Goal: Task Accomplishment & Management: Use online tool/utility

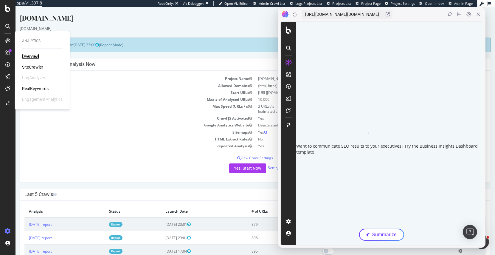
click at [32, 53] on div "Overview" at bounding box center [30, 56] width 17 height 6
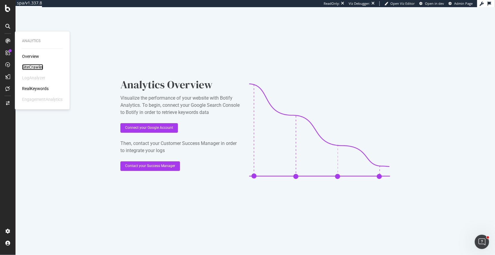
click at [35, 66] on div "SiteCrawler" at bounding box center [32, 67] width 21 height 6
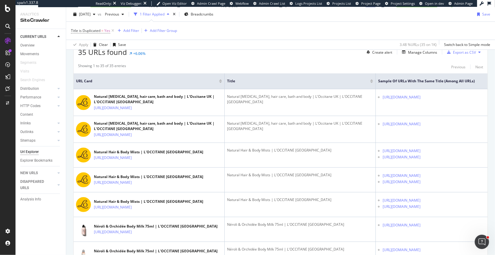
scroll to position [156, 0]
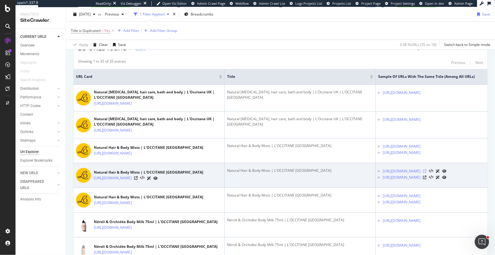
click at [426, 173] on icon at bounding box center [425, 171] width 4 height 4
click at [426, 179] on icon at bounding box center [425, 178] width 4 height 4
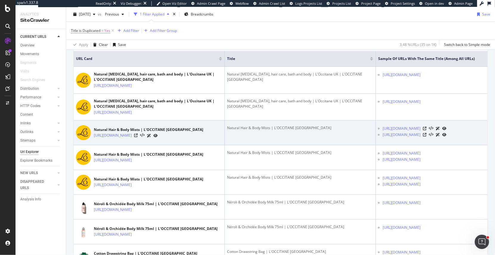
scroll to position [155, 0]
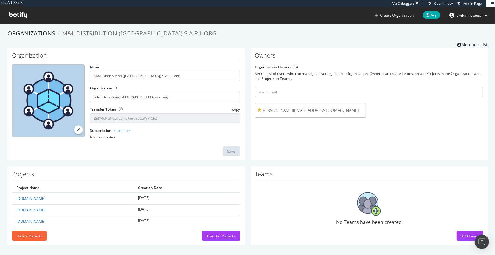
scroll to position [2, 0]
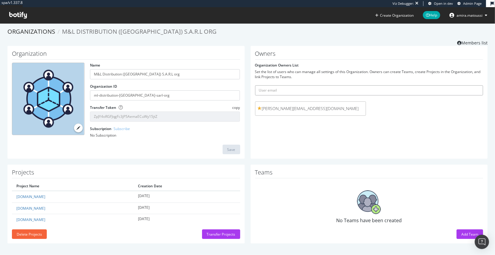
click at [283, 90] on input "text" at bounding box center [369, 90] width 228 height 10
type input "[PERSON_NAME][EMAIL_ADDRESS][DOMAIN_NAME]"
click at [473, 85] on button "submit" at bounding box center [478, 90] width 10 height 10
click at [273, 91] on input "text" at bounding box center [369, 90] width 228 height 10
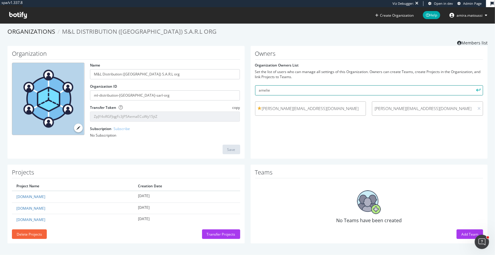
click at [275, 89] on input "amelie" at bounding box center [369, 90] width 228 height 10
paste input ".prentout@loccitane.com"
type input "amelie.prentout@loccitane.com"
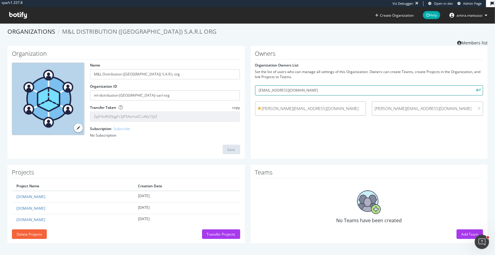
click at [473, 85] on button "submit" at bounding box center [478, 90] width 10 height 10
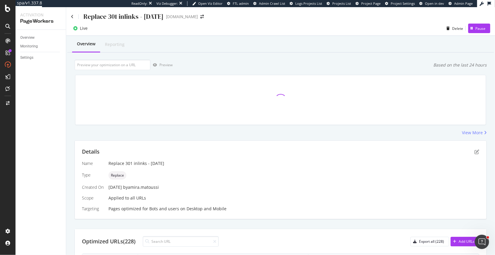
scroll to position [110, 0]
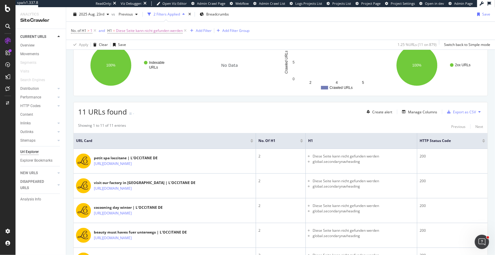
scroll to position [95, 0]
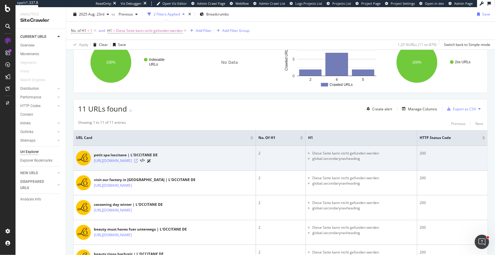
click at [138, 159] on icon at bounding box center [136, 161] width 4 height 4
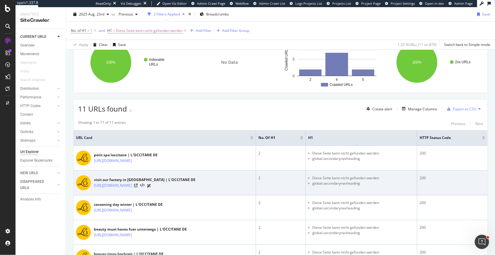
scroll to position [129, 0]
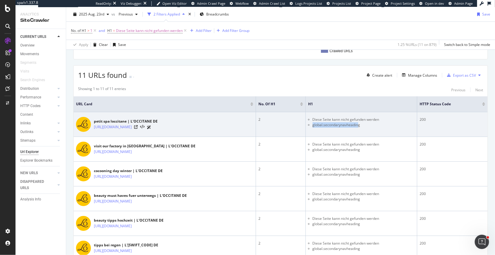
drag, startPoint x: 323, startPoint y: 124, endPoint x: 369, endPoint y: 123, distance: 45.3
click at [369, 123] on li "global.secondarynavheading" at bounding box center [364, 124] width 102 height 5
drag, startPoint x: 347, startPoint y: 117, endPoint x: 384, endPoint y: 117, distance: 37.9
click at [385, 117] on li "Diese Seite kann nicht gefunden werden" at bounding box center [364, 119] width 102 height 5
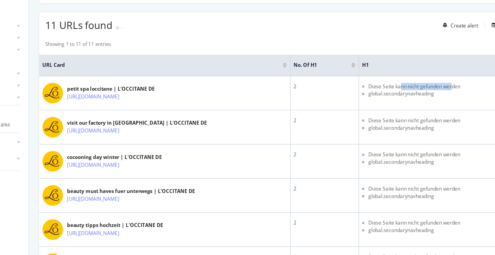
scroll to position [115, 0]
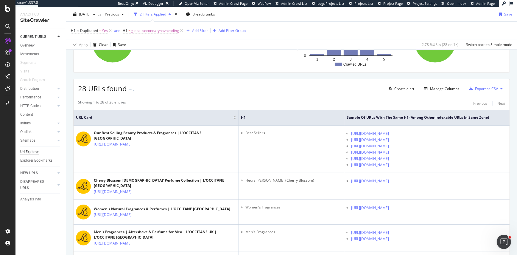
scroll to position [164, 0]
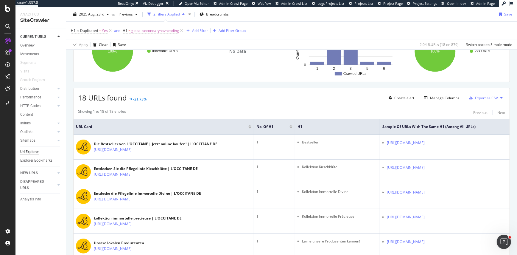
scroll to position [108, 0]
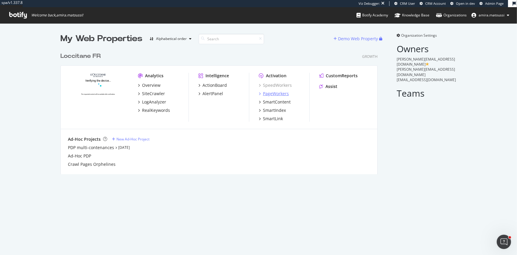
click at [271, 94] on div "PageWorkers" at bounding box center [276, 94] width 26 height 6
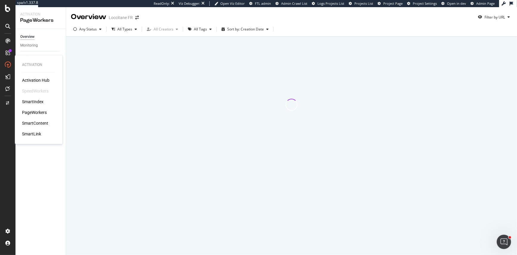
click at [41, 114] on div "PageWorkers" at bounding box center [34, 112] width 25 height 6
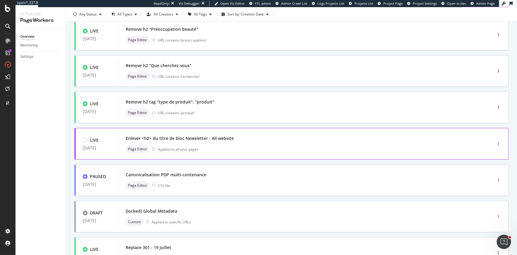
scroll to position [37, 0]
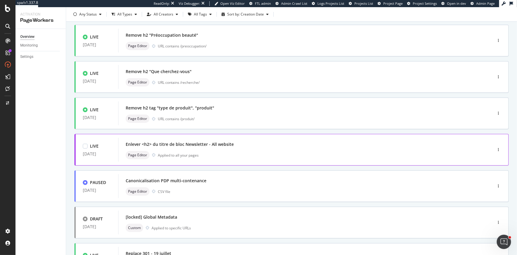
click at [214, 151] on div "Page Editor Applied to all your pages" at bounding box center [297, 155] width 342 height 8
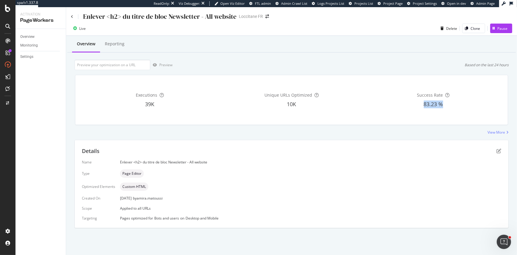
drag, startPoint x: 424, startPoint y: 106, endPoint x: 446, endPoint y: 106, distance: 22.4
click at [446, 106] on div "83.23 %" at bounding box center [433, 104] width 139 height 8
click at [100, 72] on div "Executions 39K Unique URLs Optimized 10K Success Rate 83.23 %" at bounding box center [292, 100] width 441 height 60
click at [97, 63] on input "url" at bounding box center [113, 65] width 76 height 10
paste input "https://fr.loccitane.com/"
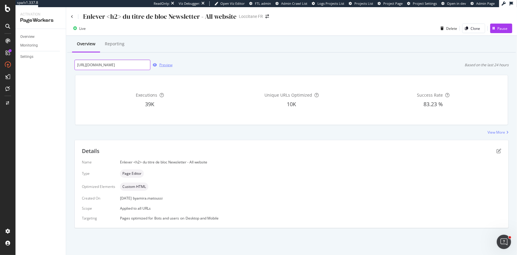
type input "https://fr.loccitane.com/"
click at [165, 64] on div "Preview" at bounding box center [165, 64] width 13 height 5
click at [30, 32] on div "Overview Monitoring Settings" at bounding box center [40, 142] width 50 height 226
drag, startPoint x: 29, startPoint y: 36, endPoint x: 32, endPoint y: 36, distance: 3.0
click at [29, 37] on div "Overview" at bounding box center [27, 37] width 14 height 6
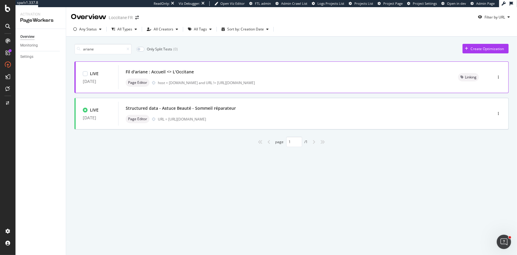
click at [221, 73] on div "Fil d'ariane : Accueil <> L'Occitane" at bounding box center [285, 72] width 318 height 8
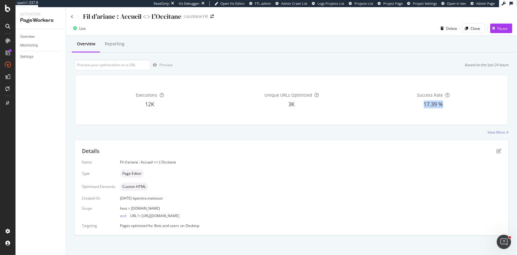
drag, startPoint x: 423, startPoint y: 103, endPoint x: 442, endPoint y: 103, distance: 18.5
click at [442, 103] on div "17.39 %" at bounding box center [433, 104] width 139 height 8
click at [103, 65] on input "url" at bounding box center [113, 65] width 76 height 10
paste input "https://fr.loccitane.com/soin-corps/produit/gel-douche"
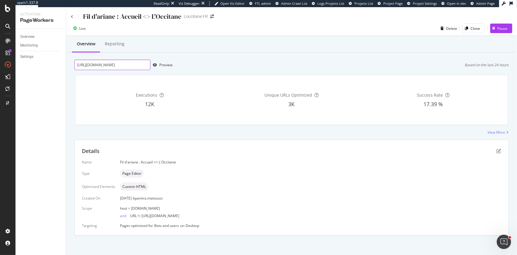
type input "https://fr.loccitane.com/soin-corps/produit/gel-douche"
click at [162, 63] on div "Preview" at bounding box center [165, 64] width 13 height 5
click at [498, 149] on icon "pen-to-square" at bounding box center [499, 150] width 5 height 5
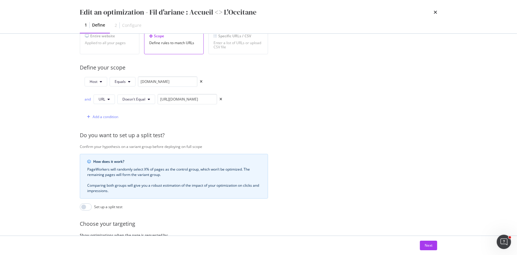
scroll to position [119, 0]
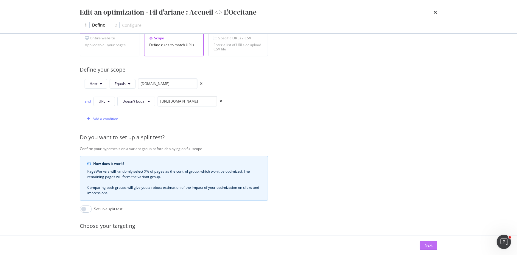
click at [431, 241] on div "Next" at bounding box center [429, 245] width 8 height 9
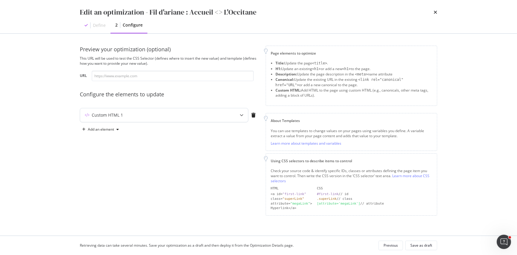
click at [175, 116] on div "Custom HTML 1" at bounding box center [152, 115] width 145 height 6
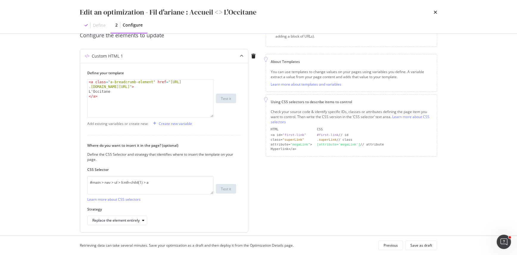
scroll to position [76, 0]
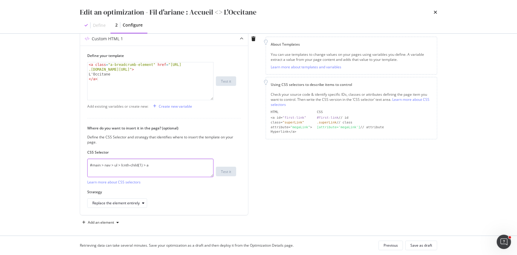
drag, startPoint x: 158, startPoint y: 165, endPoint x: 55, endPoint y: 163, distance: 103.1
click at [55, 163] on div "Edit an optimization - Fil d'ariane : Accueil <> L'Occitane Define 2 Configure …" at bounding box center [258, 127] width 517 height 255
click at [436, 12] on icon "times" at bounding box center [436, 12] width 4 height 5
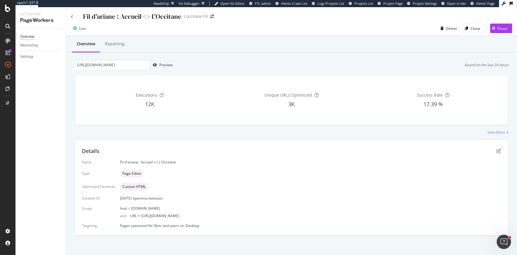
click at [27, 39] on div "Overview" at bounding box center [27, 37] width 14 height 6
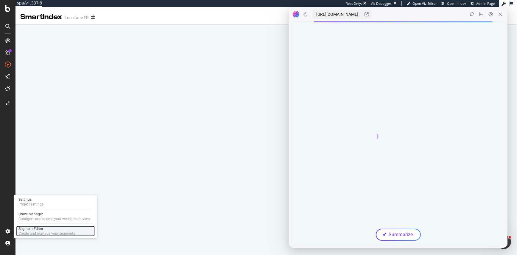
click at [50, 229] on div "Segment Editor" at bounding box center [46, 228] width 57 height 5
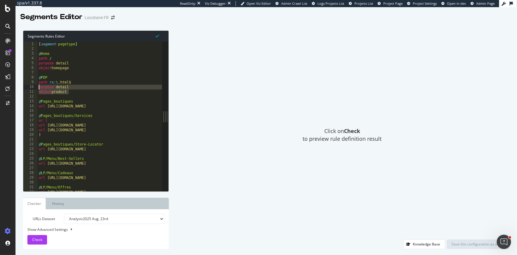
drag, startPoint x: 73, startPoint y: 91, endPoint x: 30, endPoint y: 87, distance: 43.4
click at [30, 87] on div "object product 1 2 3 4 5 6 7 8 9 10 11 12 13 14 15 16 17 18 19 20 21 22 23 24 2…" at bounding box center [92, 116] width 139 height 149
type textarea "purpose detail object product"
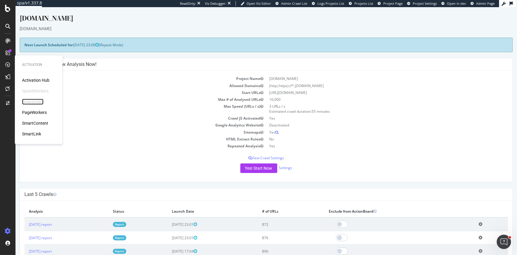
click at [29, 100] on div "SmartIndex" at bounding box center [32, 102] width 21 height 6
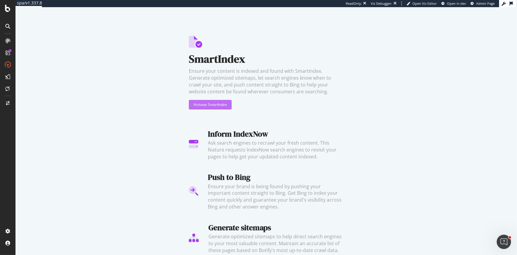
click at [214, 106] on div "Activate SmartIndex" at bounding box center [210, 104] width 33 height 5
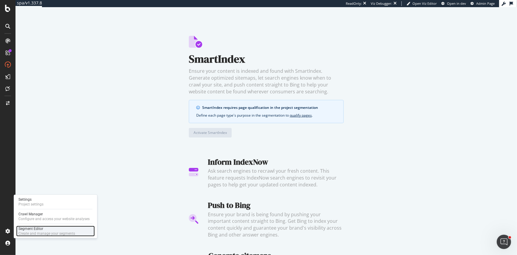
click at [30, 232] on div "Create and manage your segments" at bounding box center [46, 233] width 57 height 5
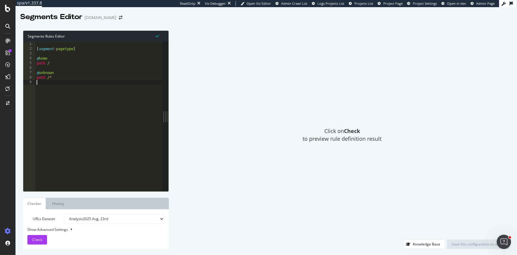
click at [82, 115] on div "[ segment : pagetype ] @ home path / @ unknown path /*" at bounding box center [98, 121] width 127 height 159
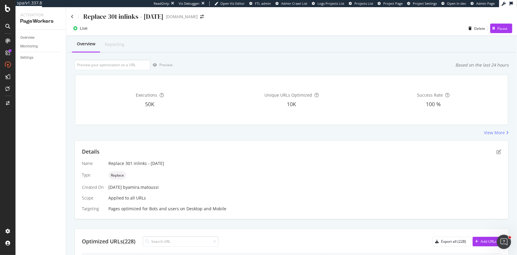
scroll to position [110, 0]
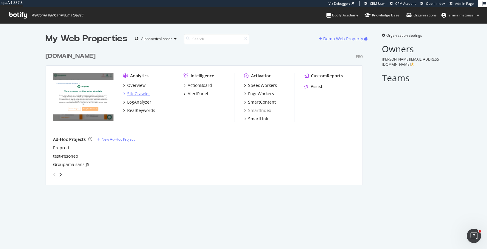
click at [135, 92] on div "SiteCrawler" at bounding box center [138, 94] width 23 height 6
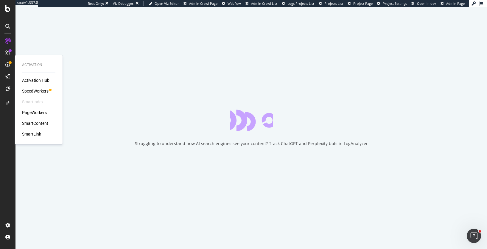
click at [31, 99] on div "SmartIndex" at bounding box center [32, 102] width 21 height 6
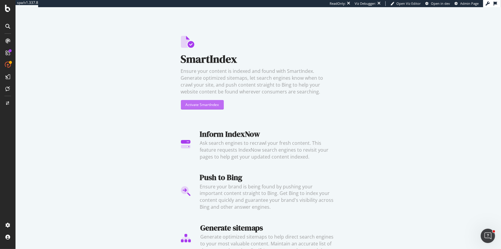
click at [207, 105] on div "Activate SmartIndex" at bounding box center [202, 104] width 33 height 5
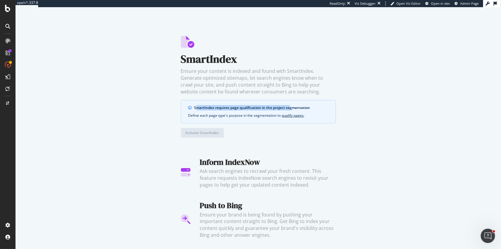
drag, startPoint x: 197, startPoint y: 108, endPoint x: 291, endPoint y: 108, distance: 93.3
click at [291, 108] on div "SmartIndex requires page qualification in the project segmentation" at bounding box center [261, 107] width 134 height 5
click at [231, 107] on div "SmartIndex requires page qualification in the project segmentation" at bounding box center [261, 107] width 134 height 5
click at [232, 107] on div "SmartIndex requires page qualification in the project segmentation" at bounding box center [261, 107] width 134 height 5
drag, startPoint x: 244, startPoint y: 108, endPoint x: 281, endPoint y: 108, distance: 36.7
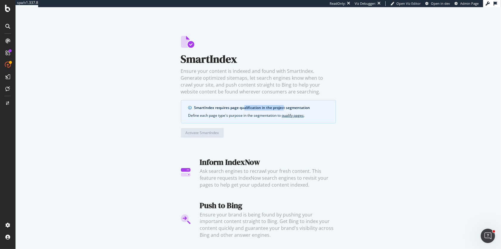
click at [281, 108] on div "SmartIndex requires page qualification in the project segmentation" at bounding box center [261, 107] width 134 height 5
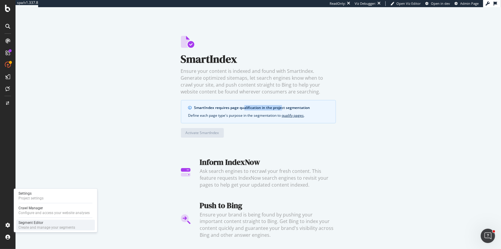
click at [46, 227] on div "Create and manage your segments" at bounding box center [46, 227] width 57 height 5
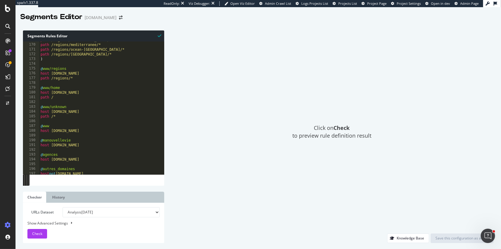
scroll to position [805, 0]
type textarea "path /"
click at [65, 98] on div "path /regions/rhone-alpes-auvergne/* path /regions/mediterranee/* path /regions…" at bounding box center [160, 109] width 243 height 142
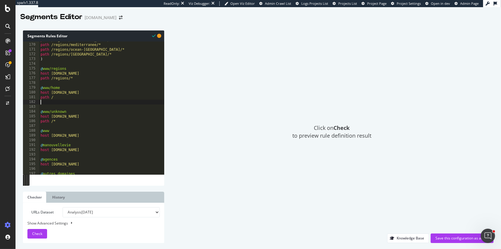
paste textarea "object homepage"
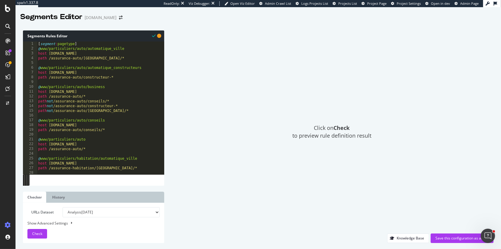
scroll to position [0, 0]
click at [75, 43] on div "[ segment : pagetype ] @ www/particuliers/auto/automatique_ville host www.group…" at bounding box center [158, 112] width 243 height 142
type textarea "[segment:pagetype]"
click at [78, 84] on div "[ segment : pagetype ] @ www/particuliers/auto/automatique_ville host www.group…" at bounding box center [158, 112] width 243 height 142
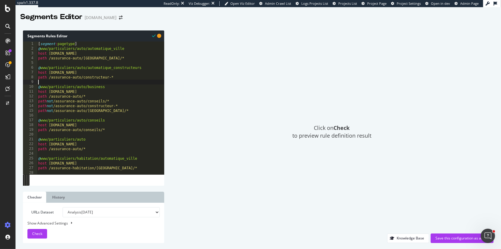
scroll to position [0, 0]
click at [76, 122] on div "[ segment : pagetype ] @ www/particuliers/auto/automatique_ville host www.group…" at bounding box center [158, 112] width 243 height 142
type textarea "@www/particuliers/auto/conseils"
click at [76, 134] on div "[ segment : pagetype ] @ www/particuliers/auto/automatique_ville host www.group…" at bounding box center [158, 112] width 243 height 142
click at [63, 43] on div "[ segment : pagetype ] @ www/particuliers/auto/automatique_ville host www.group…" at bounding box center [158, 112] width 243 height 142
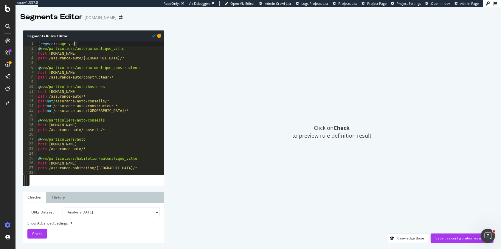
click at [75, 44] on div "[ segment : pagetype ] @ www/particuliers/auto/automatique_ville host www.group…" at bounding box center [158, 112] width 243 height 142
type textarea "[segment:pagetype]"
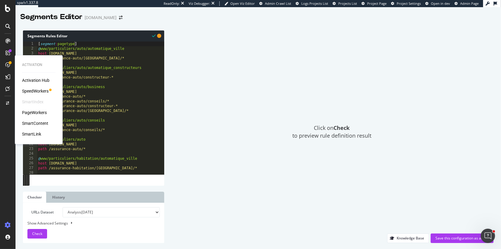
click at [33, 100] on div "SmartIndex" at bounding box center [32, 102] width 21 height 6
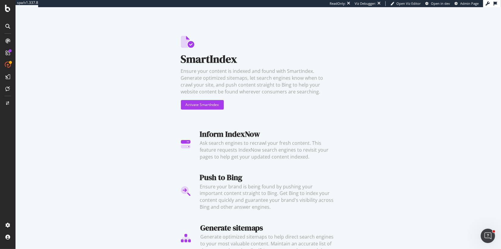
scroll to position [12, 0]
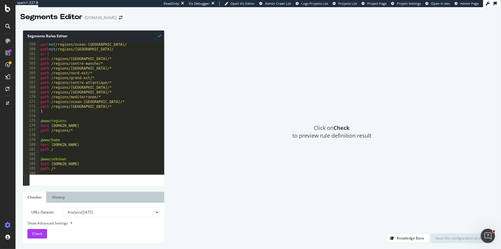
scroll to position [753, 0]
type textarea "path /"
click at [61, 150] on div "path not /regions/mediterranee/ path not /regions/ocean-indien/ path not /regio…" at bounding box center [160, 108] width 243 height 142
paste textarea "object homepage"
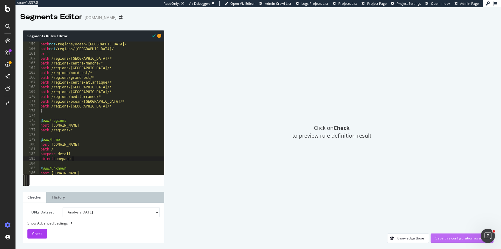
type textarea "object homepage"
click at [447, 238] on div "Save this configuration as active" at bounding box center [461, 237] width 53 height 5
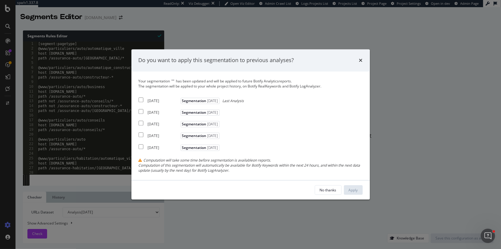
click at [141, 99] on input "modal" at bounding box center [141, 99] width 5 height 5
checkbox input "true"
click at [142, 111] on input "modal" at bounding box center [141, 111] width 5 height 5
checkbox input "true"
click at [141, 122] on input "modal" at bounding box center [141, 123] width 5 height 5
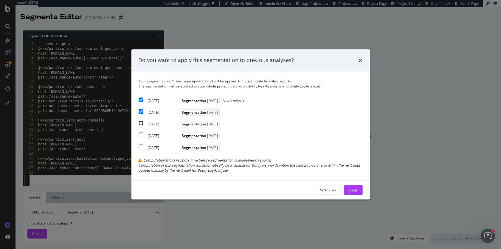
checkbox input "true"
click at [350, 190] on div "Apply" at bounding box center [353, 189] width 9 height 5
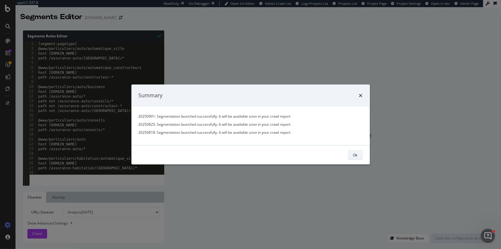
click at [356, 152] on div "Ok" at bounding box center [355, 154] width 4 height 5
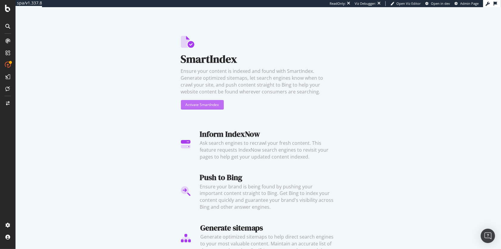
click at [213, 106] on div "Activate SmartIndex" at bounding box center [202, 104] width 33 height 5
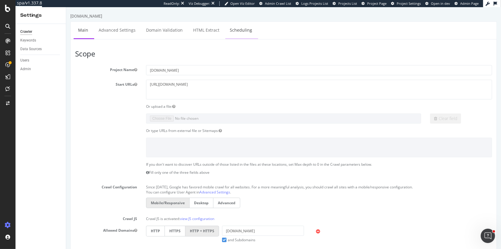
click at [231, 32] on link "Scheduling" at bounding box center [240, 30] width 31 height 16
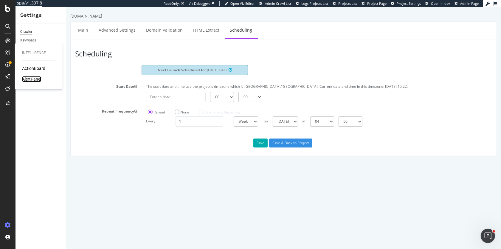
click at [30, 77] on div "AlertPanel" at bounding box center [31, 79] width 19 height 6
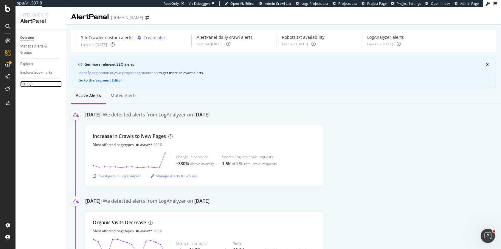
click at [26, 83] on div "Settings" at bounding box center [26, 84] width 13 height 6
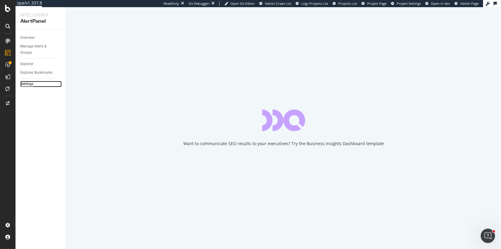
select select "03"
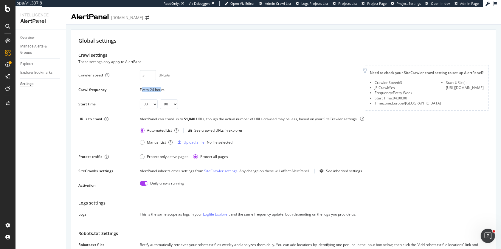
drag, startPoint x: 141, startPoint y: 88, endPoint x: 161, endPoint y: 88, distance: 20.3
click at [162, 88] on div "Every 24 hours" at bounding box center [249, 89] width 218 height 5
drag, startPoint x: 184, startPoint y: 118, endPoint x: 196, endPoint y: 118, distance: 11.6
click at [196, 118] on div "51,840" at bounding box center [190, 118] width 12 height 5
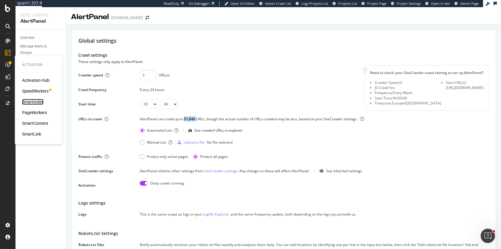
click at [34, 100] on div "SmartIndex" at bounding box center [32, 102] width 21 height 6
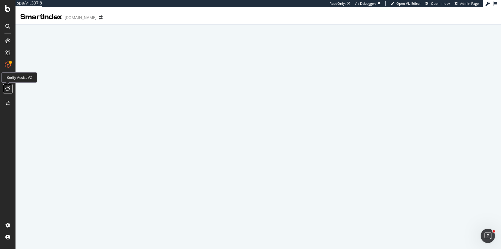
click at [7, 88] on icon at bounding box center [8, 88] width 4 height 5
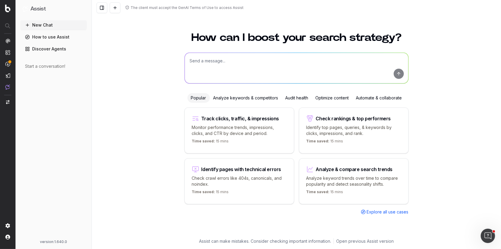
click at [377, 211] on span "Explore all use cases" at bounding box center [388, 212] width 42 height 6
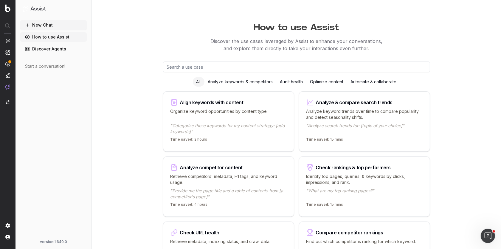
click at [49, 26] on button "New Chat" at bounding box center [53, 25] width 66 height 10
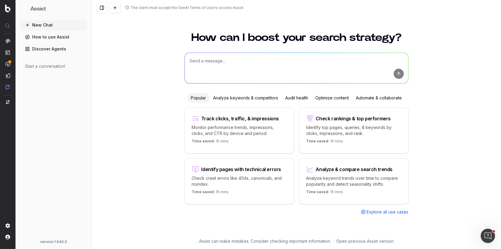
click at [202, 64] on textarea at bounding box center [297, 68] width 224 height 30
type textarea "Comment sont mes performances sur le mot clé "assurance auto" ?"
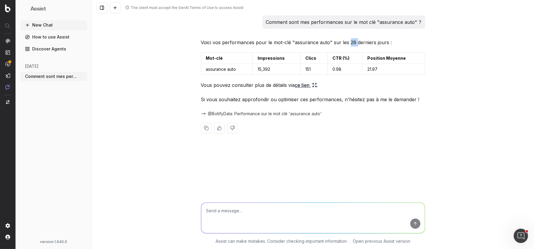
drag, startPoint x: 348, startPoint y: 43, endPoint x: 356, endPoint y: 43, distance: 8.3
click at [356, 43] on p "Voici vos performances pour le mot-clé "assurance auto" sur les 28 derniers jou…" at bounding box center [313, 42] width 224 height 8
click at [316, 84] on icon at bounding box center [315, 83] width 1 height 1
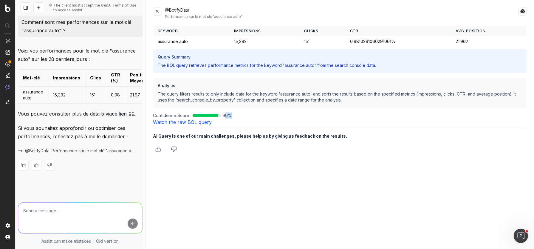
drag, startPoint x: 224, startPoint y: 115, endPoint x: 230, endPoint y: 115, distance: 6.0
click at [230, 115] on span "90 %" at bounding box center [227, 115] width 10 height 6
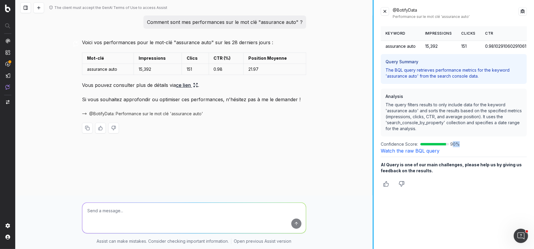
click at [373, 75] on div at bounding box center [373, 124] width 1 height 249
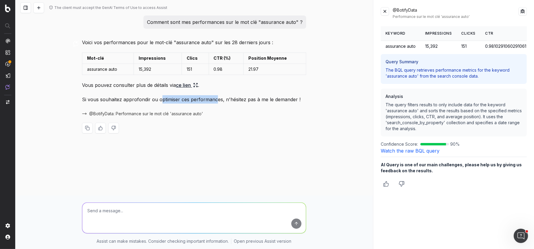
drag, startPoint x: 159, startPoint y: 97, endPoint x: 216, endPoint y: 100, distance: 56.4
click at [216, 100] on p "Si vous souhaitez approfondir ou optimiser ces performances, n'hésitez pas à me…" at bounding box center [194, 99] width 224 height 8
drag, startPoint x: 240, startPoint y: 100, endPoint x: 293, endPoint y: 100, distance: 53.1
click at [293, 100] on p "Si vous souhaitez approfondir ou optimiser ces performances, n'hésitez pas à me…" at bounding box center [194, 99] width 224 height 8
click at [94, 213] on textarea at bounding box center [194, 217] width 224 height 30
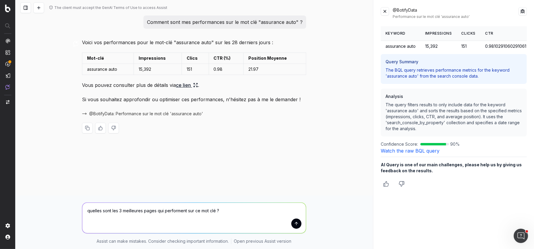
type textarea "quelles sont les 3 meilleures pages qui performent sur ce mot clé ?"
click at [185, 210] on textarea "quelles sont les 3 meilleures pages qui performent sur ce mot clé ?" at bounding box center [194, 217] width 224 height 30
click at [176, 210] on textarea "quelles sont les 3 meilleures pages qui performent sur ce mot clé ?" at bounding box center [194, 217] width 224 height 30
drag, startPoint x: 176, startPoint y: 210, endPoint x: 171, endPoint y: 210, distance: 5.1
click at [171, 210] on textarea "quelles sont les 3 meilleures pages qui performent sur ce mot clé ?" at bounding box center [194, 217] width 224 height 30
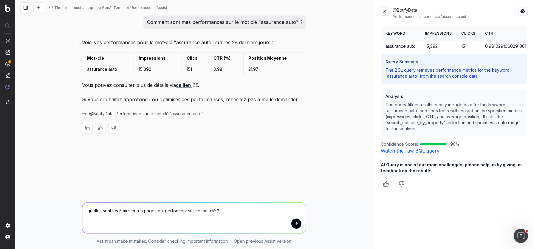
click at [237, 207] on textarea "quelles sont les 3 meilleures pages qui performent sur ce mot clé ?" at bounding box center [194, 217] width 224 height 30
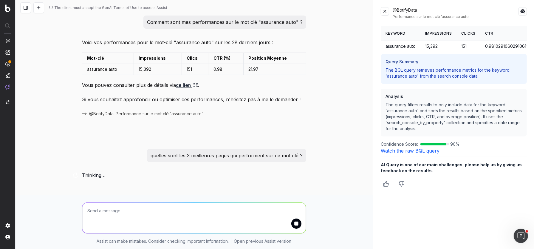
click at [383, 10] on button at bounding box center [385, 11] width 8 height 8
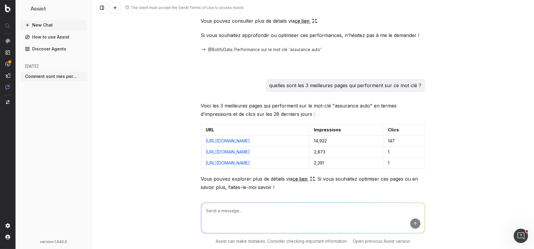
scroll to position [86, 0]
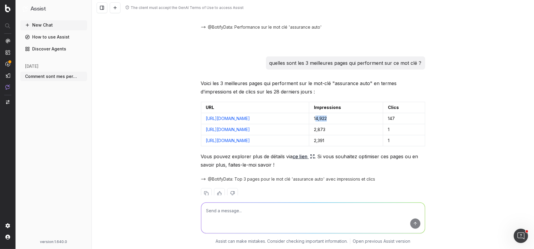
drag, startPoint x: 374, startPoint y: 117, endPoint x: 387, endPoint y: 117, distance: 12.5
click at [383, 117] on td "14,922" at bounding box center [346, 118] width 74 height 11
click at [313, 154] on icon at bounding box center [312, 156] width 5 height 5
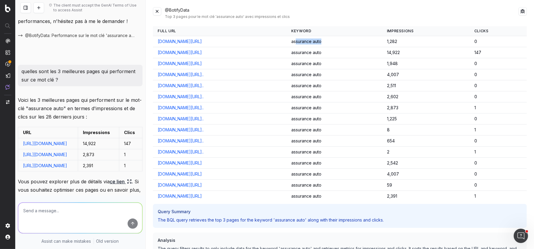
drag, startPoint x: 385, startPoint y: 41, endPoint x: 412, endPoint y: 42, distance: 26.8
click at [382, 42] on td "assurance auto" at bounding box center [334, 41] width 96 height 11
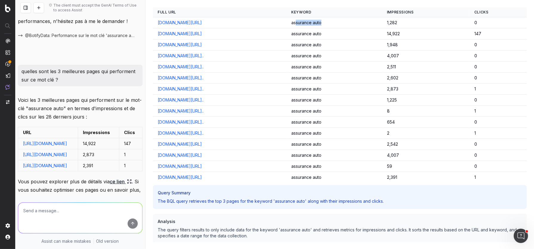
scroll to position [0, 0]
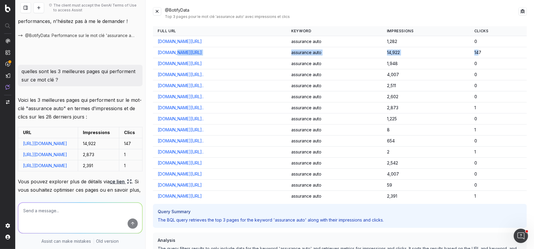
drag, startPoint x: 500, startPoint y: 49, endPoint x: 177, endPoint y: 55, distance: 323.1
click at [177, 55] on tr "www.groupama.fr/assurance-auto/ assurance auto 14,922 147" at bounding box center [340, 52] width 374 height 11
click at [158, 10] on button at bounding box center [157, 11] width 8 height 8
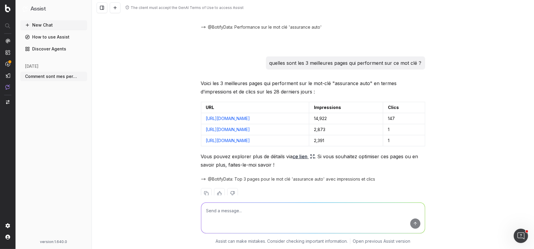
scroll to position [99, 0]
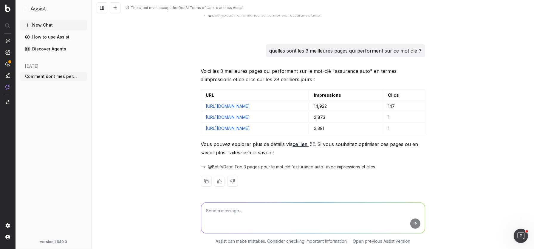
click at [227, 212] on textarea at bounding box center [313, 217] width 224 height 30
click at [341, 215] on textarea "Quelles optimisation seo je peux implémenter sur ma page" at bounding box center [313, 217] width 224 height 30
paste textarea "[URL][DOMAIN_NAME]"
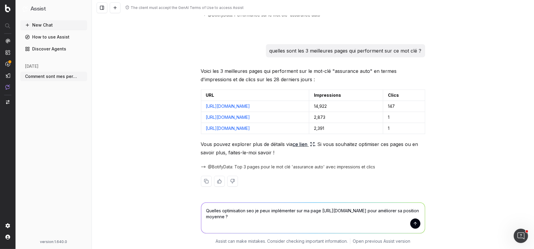
type textarea "Quelles optimisation seo je peux implémenter sur ma page https://www.groupama.f…"
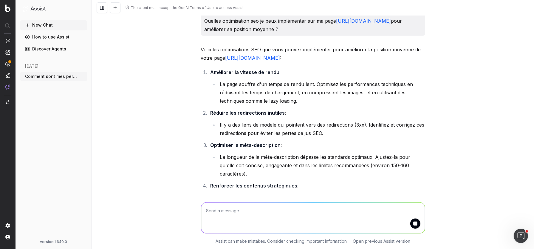
scroll to position [289, 0]
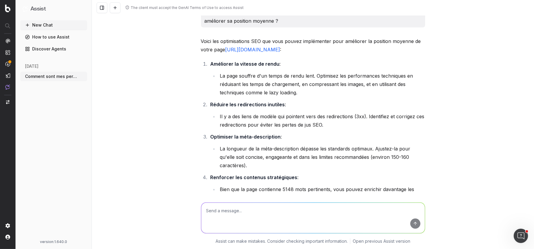
drag, startPoint x: 234, startPoint y: 62, endPoint x: 280, endPoint y: 62, distance: 45.3
click at [280, 62] on li "Améliorer la vitesse de rendu : La page souffre d'un temps de rendu lent. Optim…" at bounding box center [317, 78] width 216 height 37
drag, startPoint x: 226, startPoint y: 104, endPoint x: 263, endPoint y: 104, distance: 36.7
click at [263, 104] on strong "Réduire les redirections inutiles" at bounding box center [247, 104] width 75 height 6
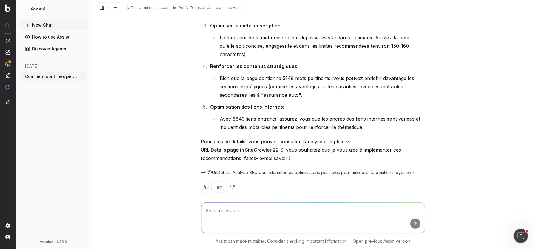
scroll to position [405, 0]
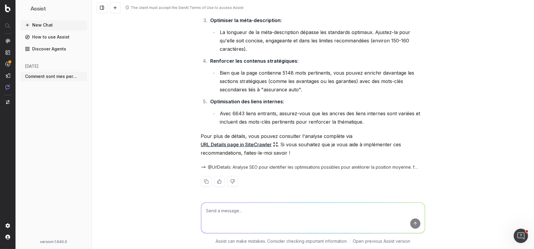
drag, startPoint x: 393, startPoint y: 165, endPoint x: 358, endPoint y: 152, distance: 37.9
click at [358, 152] on div "Voici les optimisations SEO que vous pouvez implémenter pour améliorer la posit…" at bounding box center [313, 58] width 224 height 275
click at [276, 142] on icon at bounding box center [275, 144] width 5 height 5
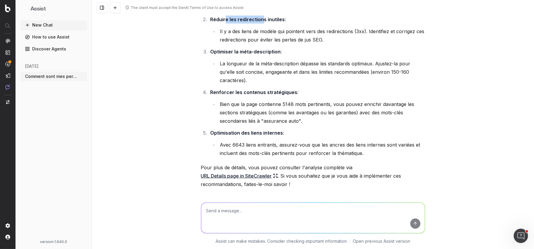
scroll to position [374, 0]
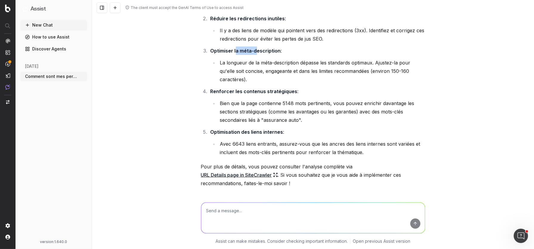
drag, startPoint x: 235, startPoint y: 51, endPoint x: 254, endPoint y: 51, distance: 19.1
click at [255, 51] on strong "Optimiser la méta-description" at bounding box center [245, 51] width 70 height 6
drag, startPoint x: 229, startPoint y: 66, endPoint x: 247, endPoint y: 66, distance: 17.9
click at [248, 66] on li "La longueur de la méta-description dépasse les standards optimaux. Ajustez-la p…" at bounding box center [321, 70] width 207 height 25
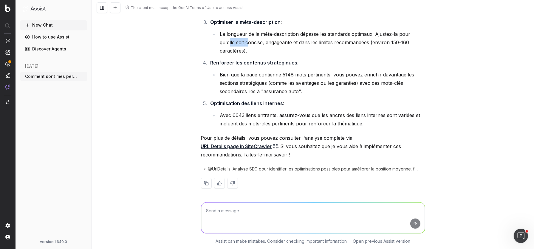
scroll to position [405, 0]
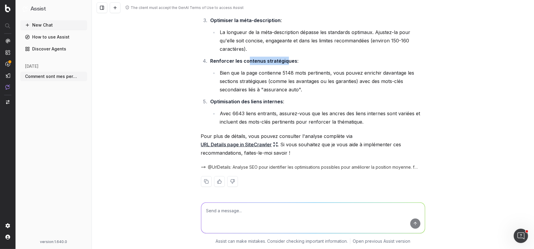
drag, startPoint x: 249, startPoint y: 61, endPoint x: 294, endPoint y: 59, distance: 45.6
click at [295, 59] on li "Renforcer les contenus stratégiques : Bien que la page contienne 5148 mots pert…" at bounding box center [317, 75] width 216 height 37
drag, startPoint x: 277, startPoint y: 68, endPoint x: 299, endPoint y: 69, distance: 22.1
click at [299, 69] on li "Bien que la page contienne 5148 mots pertinents, vous pouvez enrichir davantage…" at bounding box center [321, 81] width 207 height 25
click at [226, 209] on textarea at bounding box center [313, 217] width 224 height 30
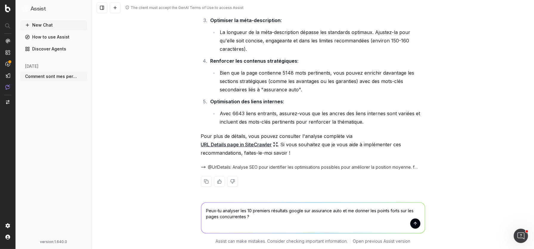
type textarea "Peux-tu analyser les 10 premiers résultats google sur assurance auto et me donn…"
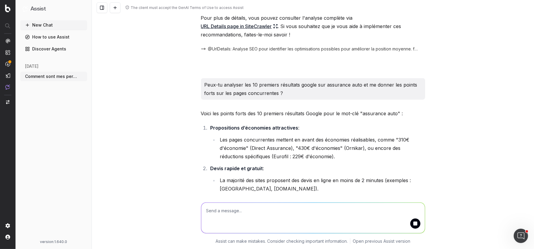
scroll to position [591, 0]
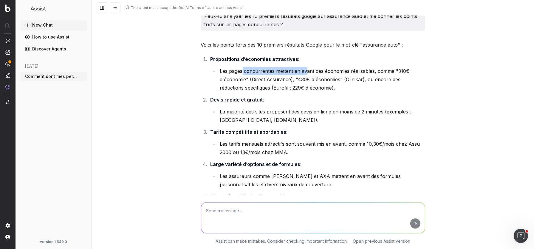
drag, startPoint x: 242, startPoint y: 69, endPoint x: 305, endPoint y: 69, distance: 62.9
click at [305, 70] on li "Les pages concurrentes mettent en avant des économies réalisables, comme "310€ …" at bounding box center [321, 79] width 207 height 25
drag, startPoint x: 334, startPoint y: 67, endPoint x: 374, endPoint y: 68, distance: 40.2
click at [375, 68] on li "Les pages concurrentes mettent en avant des économies réalisables, comme "310€ …" at bounding box center [321, 79] width 207 height 25
drag, startPoint x: 387, startPoint y: 70, endPoint x: 411, endPoint y: 70, distance: 24.7
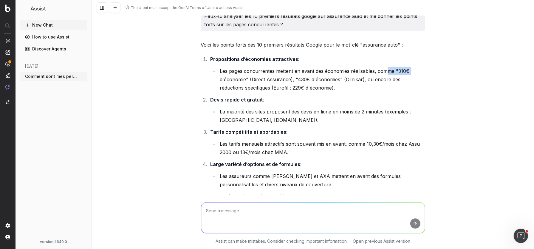
click at [411, 70] on li "Les pages concurrentes mettent en avant des économies réalisables, comme "310€ …" at bounding box center [321, 79] width 207 height 25
drag, startPoint x: 247, startPoint y: 76, endPoint x: 285, endPoint y: 77, distance: 37.9
click at [285, 77] on li "Les pages concurrentes mettent en avant des économies réalisables, comme "310€ …" at bounding box center [321, 79] width 207 height 25
drag, startPoint x: 307, startPoint y: 77, endPoint x: 341, endPoint y: 77, distance: 33.7
click at [341, 77] on li "Les pages concurrentes mettent en avant des économies réalisables, comme "310€ …" at bounding box center [321, 79] width 207 height 25
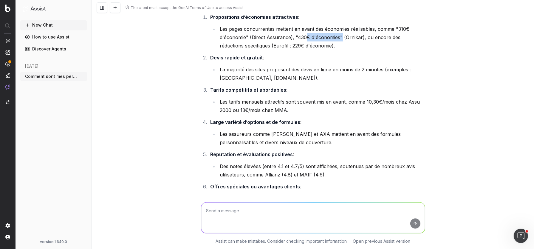
scroll to position [635, 0]
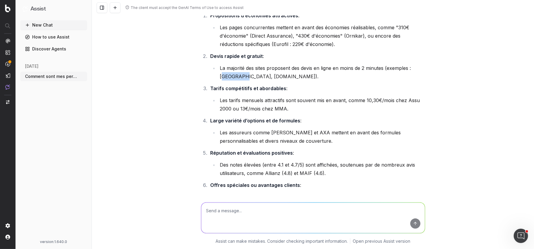
drag, startPoint x: 223, startPoint y: 75, endPoint x: 238, endPoint y: 75, distance: 15.5
click at [238, 75] on li "La majorité des sites proposent des devis en ligne en moins de 2 minutes (exemp…" at bounding box center [321, 72] width 207 height 17
drag, startPoint x: 246, startPoint y: 74, endPoint x: 257, endPoint y: 74, distance: 10.7
click at [258, 74] on li "La majorité des sites proposent des devis en ligne en moins de 2 minutes (exemp…" at bounding box center [321, 72] width 207 height 17
drag, startPoint x: 252, startPoint y: 110, endPoint x: 266, endPoint y: 110, distance: 14.9
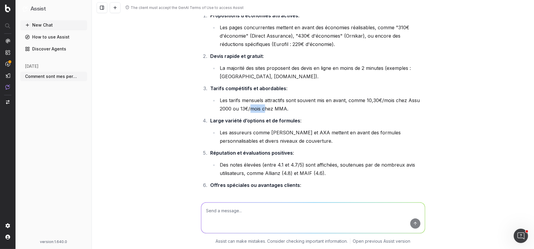
click at [266, 110] on li "Les tarifs mensuels attractifs sont souvent mis en avant, comme 10,30€/mois che…" at bounding box center [321, 104] width 207 height 17
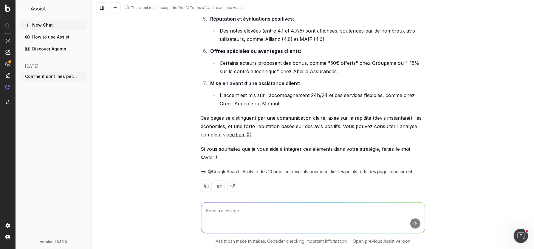
scroll to position [769, 0]
click at [249, 131] on icon at bounding box center [249, 133] width 5 height 5
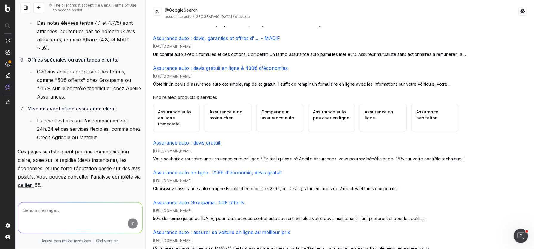
scroll to position [0, 0]
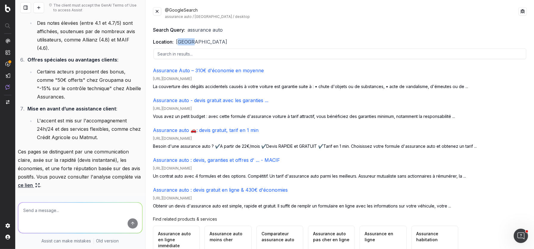
drag, startPoint x: 178, startPoint y: 42, endPoint x: 194, endPoint y: 42, distance: 15.8
click at [194, 42] on div "Location: France" at bounding box center [340, 41] width 374 height 7
click at [159, 11] on button at bounding box center [157, 11] width 8 height 8
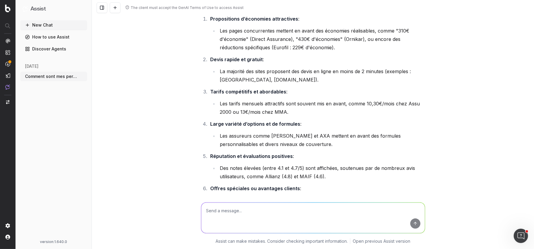
scroll to position [633, 0]
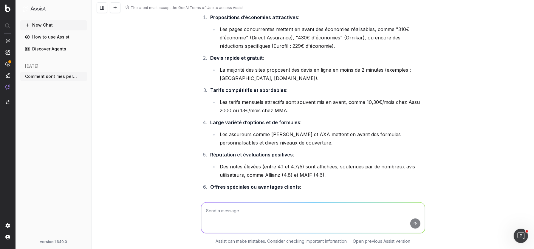
click at [221, 210] on textarea at bounding box center [313, 217] width 224 height 30
type textarea "Rédige un title seo et meta description optimisés pour ma page"
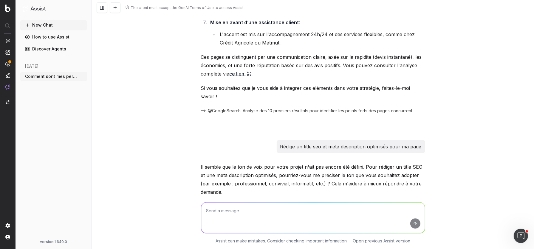
scroll to position [842, 0]
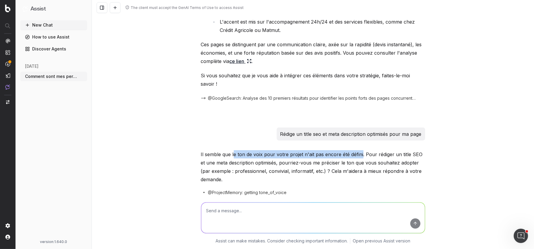
drag, startPoint x: 361, startPoint y: 153, endPoint x: 235, endPoint y: 154, distance: 126.7
click at [235, 154] on p "Il semble que le ton de voix pour votre projet n'ait pas encore été défini. Pou…" at bounding box center [313, 166] width 224 height 33
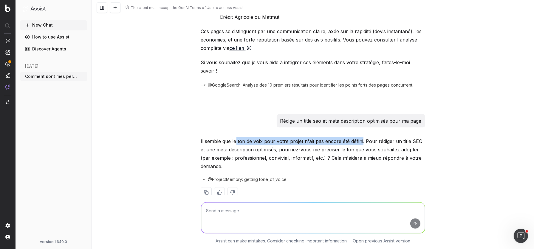
scroll to position [866, 0]
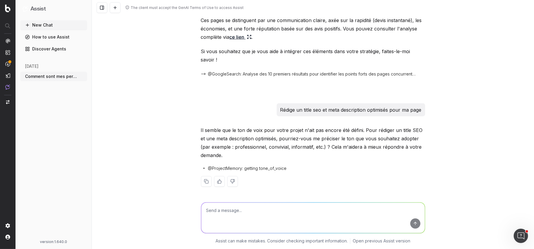
click at [223, 210] on textarea at bounding box center [313, 217] width 224 height 30
click at [220, 210] on textarea at bounding box center [313, 217] width 224 height 30
drag, startPoint x: 302, startPoint y: 147, endPoint x: 236, endPoint y: 145, distance: 65.9
click at [236, 145] on p "Il semble que le ton de voix pour votre projet n'ait pas encore été défini. Pou…" at bounding box center [313, 142] width 224 height 33
drag, startPoint x: 289, startPoint y: 148, endPoint x: 277, endPoint y: 143, distance: 13.1
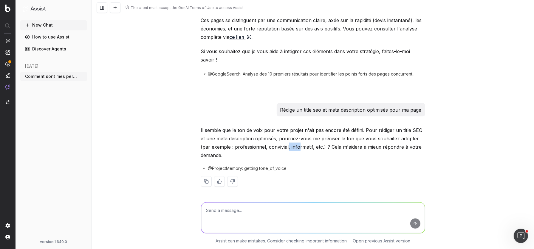
click at [277, 143] on p "Il semble que le ton de voix pour votre projet n'ait pas encore été défini. Pou…" at bounding box center [313, 142] width 224 height 33
drag, startPoint x: 260, startPoint y: 145, endPoint x: 277, endPoint y: 144, distance: 16.4
click at [277, 145] on p "Il semble que le ton de voix pour votre projet n'ait pas encore été défini. Pou…" at bounding box center [313, 142] width 224 height 33
drag, startPoint x: 288, startPoint y: 145, endPoint x: 300, endPoint y: 145, distance: 12.2
click at [300, 145] on p "Il semble que le ton de voix pour votre projet n'ait pas encore été défini. Pou…" at bounding box center [313, 142] width 224 height 33
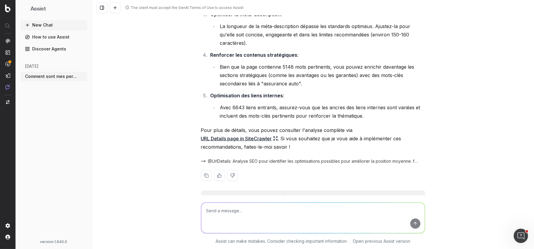
scroll to position [441, 0]
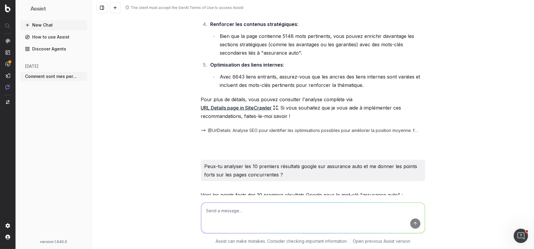
click at [164, 83] on div "The client must accept the GenAI Terms of Use to access Assist Comment sont mes…" at bounding box center [313, 124] width 442 height 249
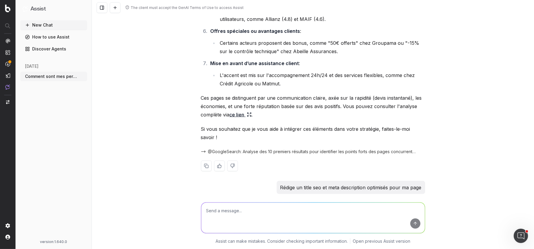
scroll to position [795, 0]
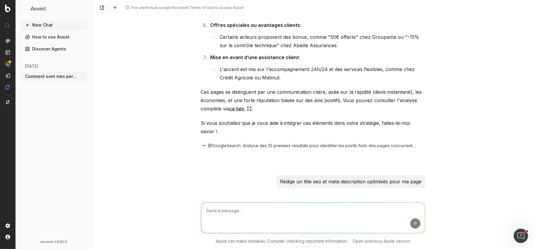
click at [125, 63] on div "The client must accept the GenAI Terms of Use to access Assist Comment sont mes…" at bounding box center [313, 124] width 442 height 249
click at [58, 49] on link "Discover Agents" at bounding box center [53, 49] width 67 height 10
click at [38, 48] on link "Discover Agents" at bounding box center [53, 49] width 67 height 10
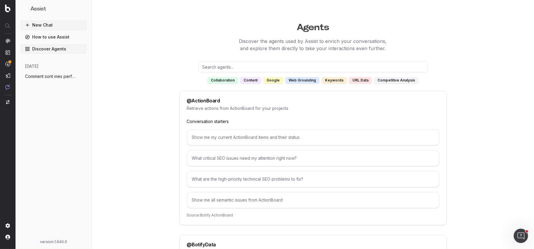
click at [60, 37] on link "How to use Assist" at bounding box center [53, 37] width 67 height 10
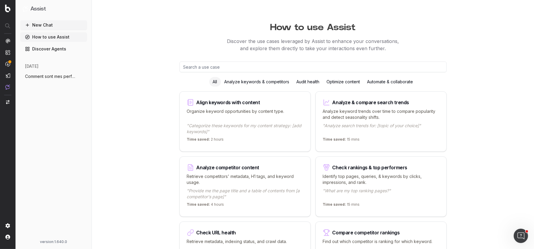
click at [387, 81] on div "Automate & collaborate" at bounding box center [390, 82] width 53 height 10
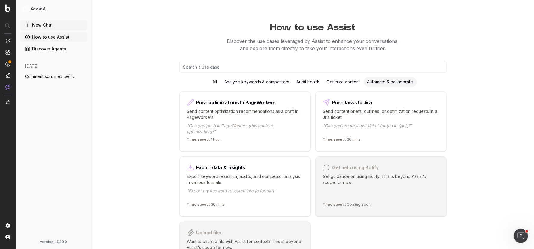
click at [280, 83] on div "Analyze keywords & competitors" at bounding box center [257, 82] width 72 height 10
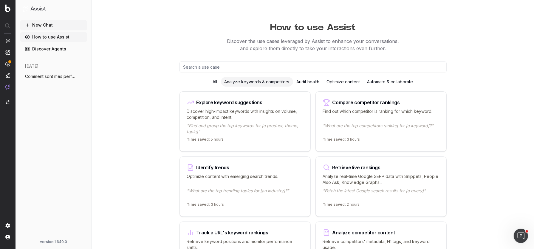
click at [262, 110] on p "Discover high-impact keywords with insights on volume, competition, and intent." at bounding box center [245, 114] width 116 height 12
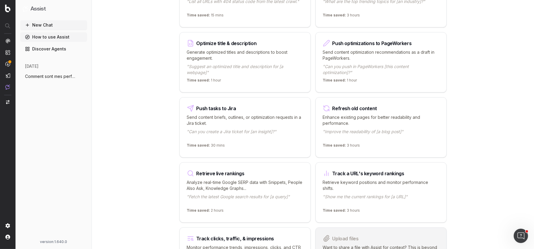
scroll to position [685, 0]
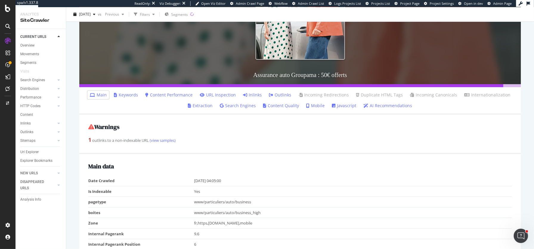
scroll to position [193, 0]
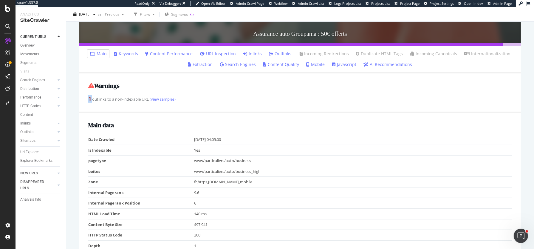
drag, startPoint x: 87, startPoint y: 100, endPoint x: 93, endPoint y: 100, distance: 5.4
click at [93, 100] on div "Warnings 1 outlinks to a non-indexable URL (view samples)" at bounding box center [299, 92] width 441 height 39
click at [166, 100] on link "(view samples)" at bounding box center [162, 98] width 27 height 5
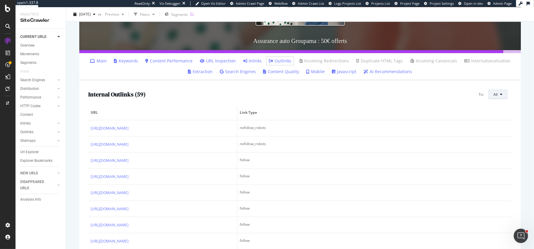
click at [500, 93] on button "All" at bounding box center [497, 94] width 19 height 10
click at [466, 97] on span "3xx URLs" at bounding box center [466, 99] width 33 height 5
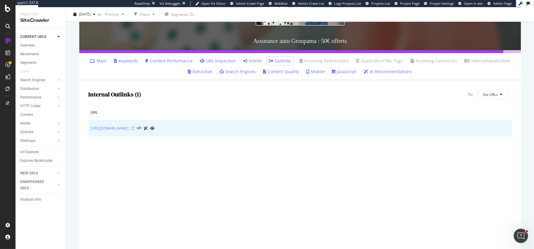
click at [134, 127] on icon at bounding box center [133, 128] width 4 height 4
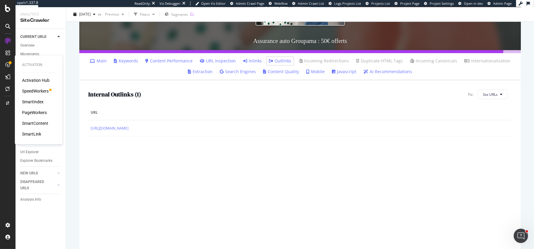
click at [41, 111] on div "PageWorkers" at bounding box center [34, 112] width 25 height 6
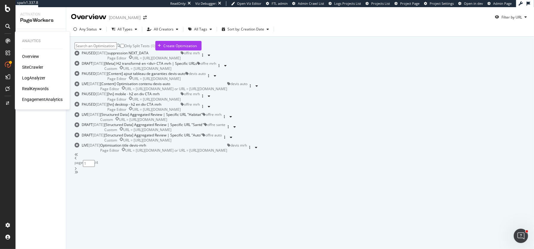
click at [34, 87] on div "RealKeywords" at bounding box center [35, 89] width 27 height 6
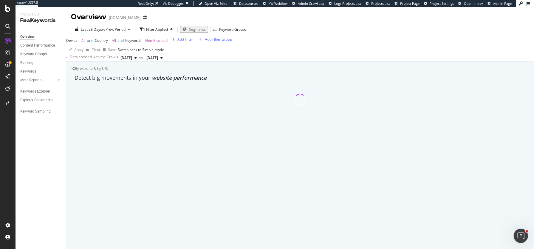
click at [177, 42] on div "Add Filter" at bounding box center [185, 39] width 16 height 5
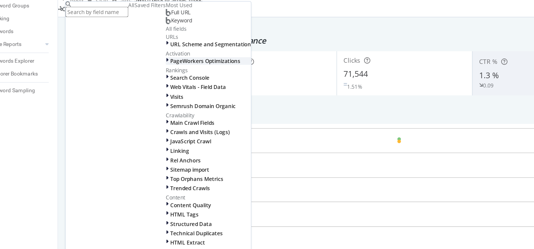
click at [139, 94] on div at bounding box center [140, 91] width 3 height 5
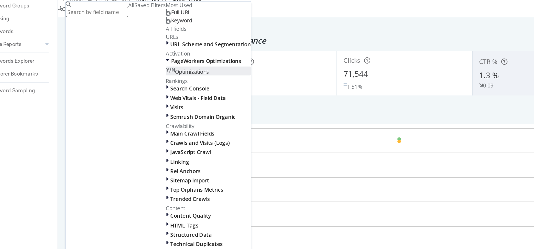
click at [145, 101] on span "Optimizations" at bounding box center [156, 98] width 23 height 5
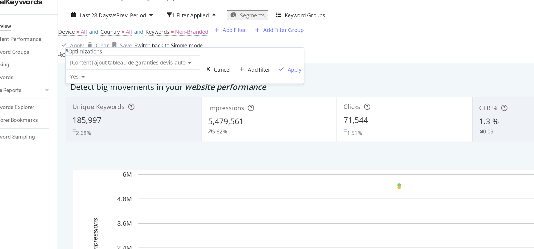
click at [118, 64] on span "[Content] ajout tableau de garanties devis-auto" at bounding box center [113, 61] width 78 height 5
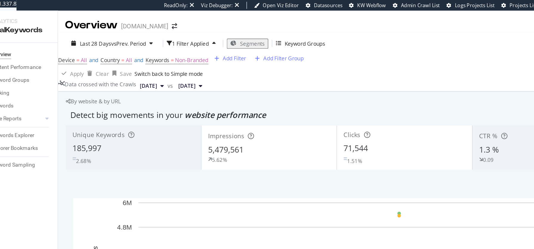
click at [178, 45] on div "Device = All and Country = All and Keywords = Non-Branded Add Filter Add Filter…" at bounding box center [300, 40] width 468 height 8
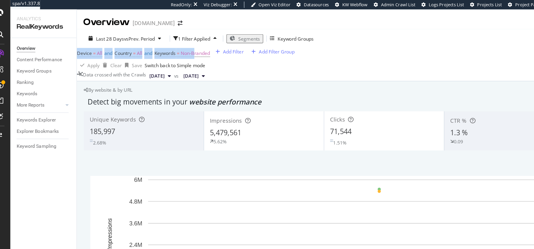
drag, startPoint x: 166, startPoint y: 44, endPoint x: 196, endPoint y: 40, distance: 29.8
click at [196, 40] on div "Device = All and Country = All and Keywords = Non-Branded Add Filter Add Filter…" at bounding box center [300, 40] width 468 height 8
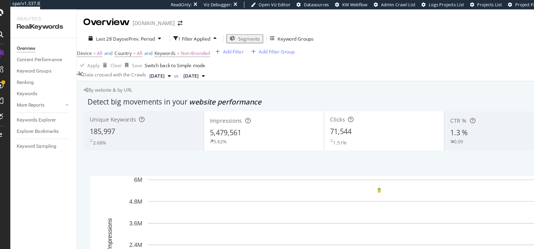
click at [202, 45] on div "Device = All and Country = All and Keywords = Non-Branded Add Filter Add Filter…" at bounding box center [300, 40] width 468 height 8
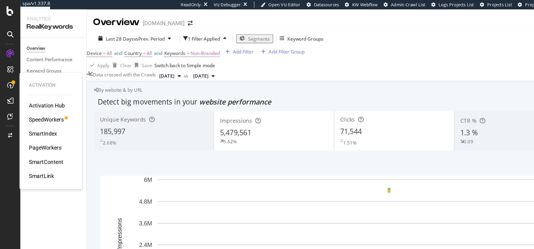
click at [31, 112] on div "PageWorkers" at bounding box center [34, 112] width 25 height 6
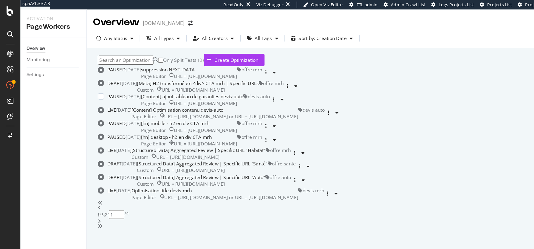
scroll to position [52, 0]
click at [196, 91] on div "[Content] Optimisation contenu devis-auto Page Editor URL = https://vitrine-pp-…" at bounding box center [163, 86] width 127 height 10
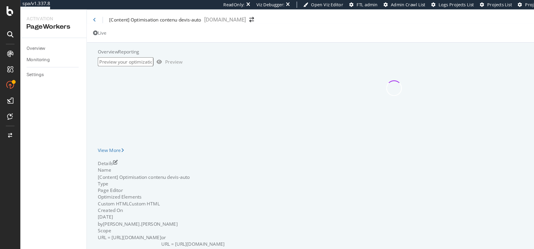
click at [106, 42] on div "Reporting" at bounding box center [98, 39] width 16 height 5
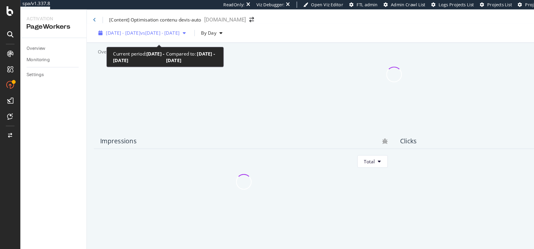
click at [137, 26] on span "vs 2025 Jul. 6th - Aug. 2nd" at bounding box center [122, 24] width 30 height 5
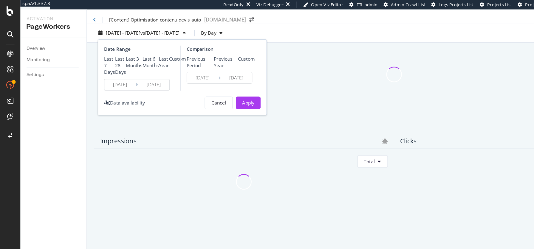
click at [96, 47] on div "Last 3 Months" at bounding box center [96, 47] width 0 height 0
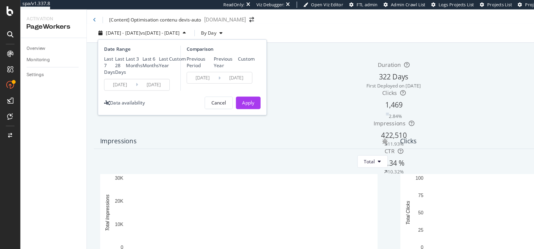
type input "2025/05/31"
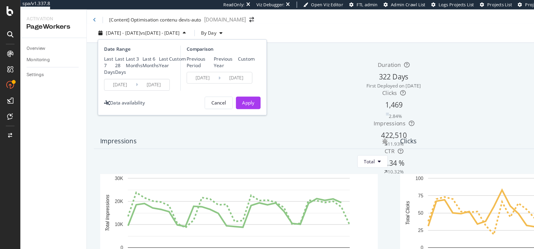
type input "2025/02/28"
type input "2025/05/30"
click at [227, 40] on div "Overview Reporting" at bounding box center [300, 39] width 451 height 5
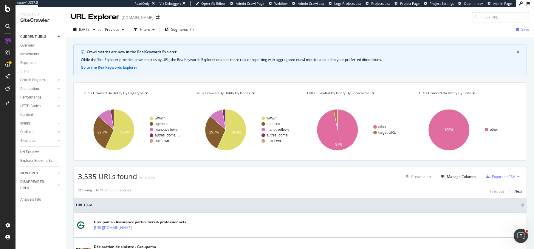
click at [490, 18] on input at bounding box center [500, 17] width 57 height 10
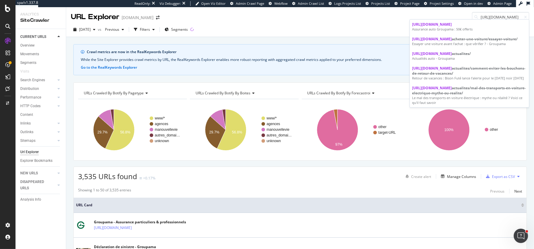
type input "[URL][DOMAIN_NAME]"
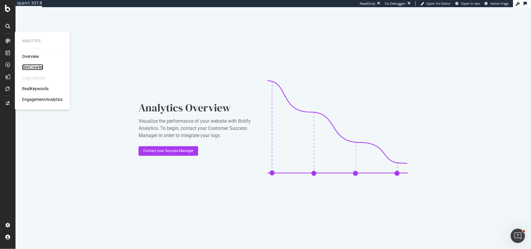
click at [32, 67] on div "SiteCrawler" at bounding box center [32, 67] width 21 height 6
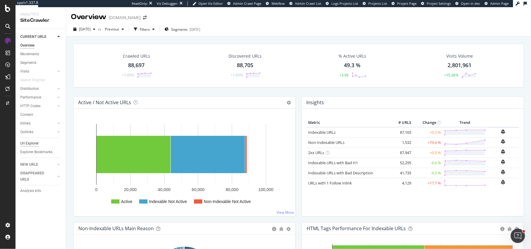
click at [33, 143] on div "Url Explorer" at bounding box center [29, 143] width 18 height 6
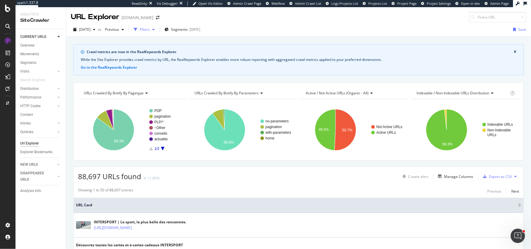
click at [150, 28] on div "Filters" at bounding box center [145, 29] width 10 height 5
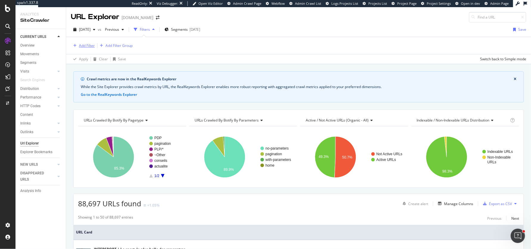
click at [85, 45] on div "Add Filter" at bounding box center [87, 45] width 16 height 5
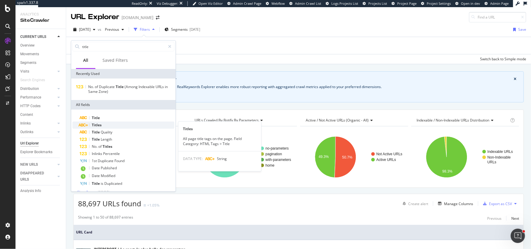
type input "title"
click at [103, 123] on div "Titles" at bounding box center [127, 124] width 95 height 7
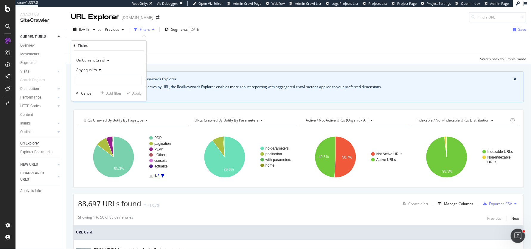
click at [92, 72] on span "Any equal to" at bounding box center [86, 69] width 21 height 5
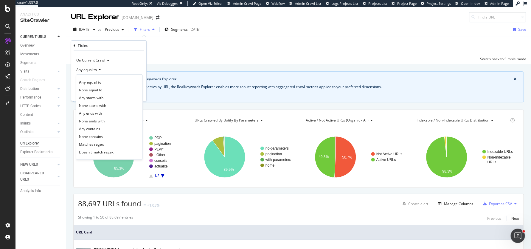
click at [136, 66] on div "Any equal to" at bounding box center [109, 70] width 66 height 10
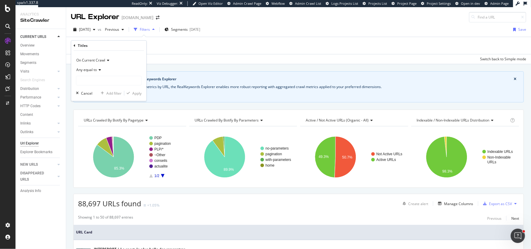
click at [90, 71] on span "Any equal to" at bounding box center [86, 69] width 21 height 5
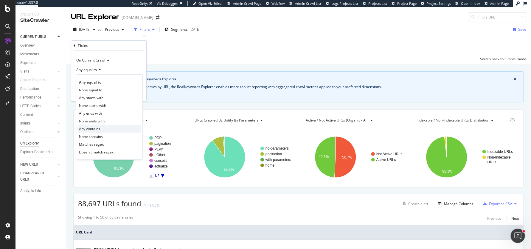
click at [91, 129] on span "Any contains" at bounding box center [89, 128] width 21 height 5
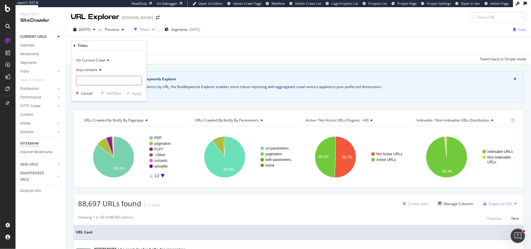
click at [113, 79] on input "text" at bounding box center [108, 81] width 65 height 10
paste input "Le sport, la plus belle des rencontres"
type input "Le sport, la plus belle des rencontres"
click at [138, 93] on div "Apply" at bounding box center [136, 93] width 9 height 5
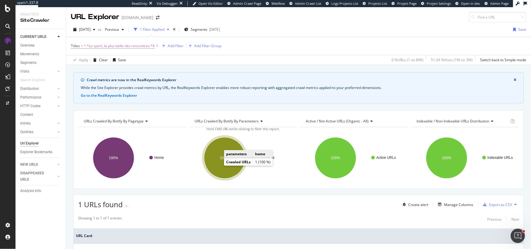
scroll to position [55, 0]
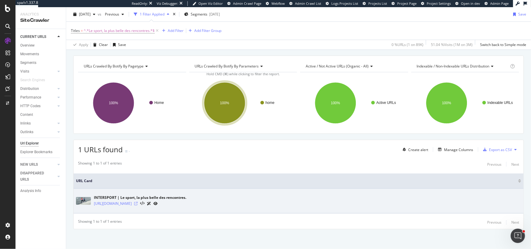
click at [138, 201] on icon at bounding box center [136, 203] width 4 height 4
